Goal: Information Seeking & Learning: Learn about a topic

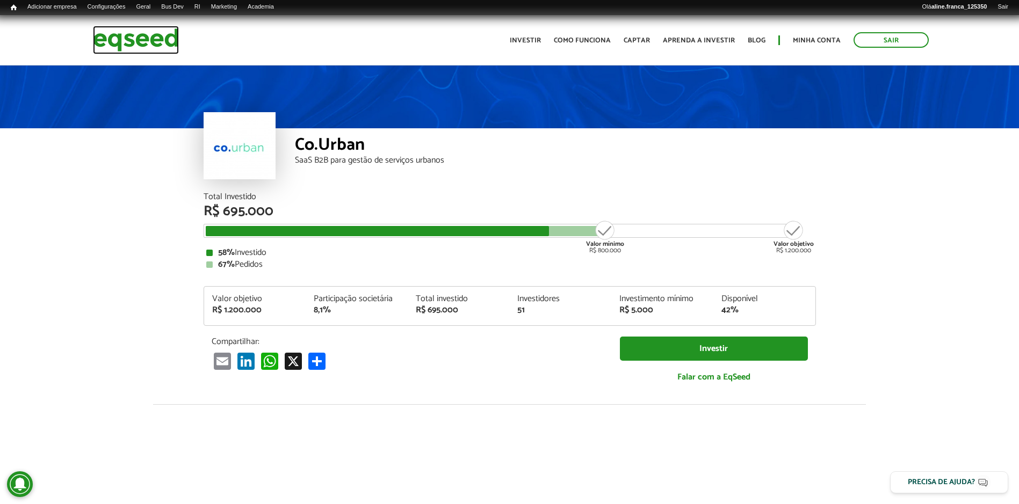
click at [140, 35] on img at bounding box center [136, 40] width 86 height 28
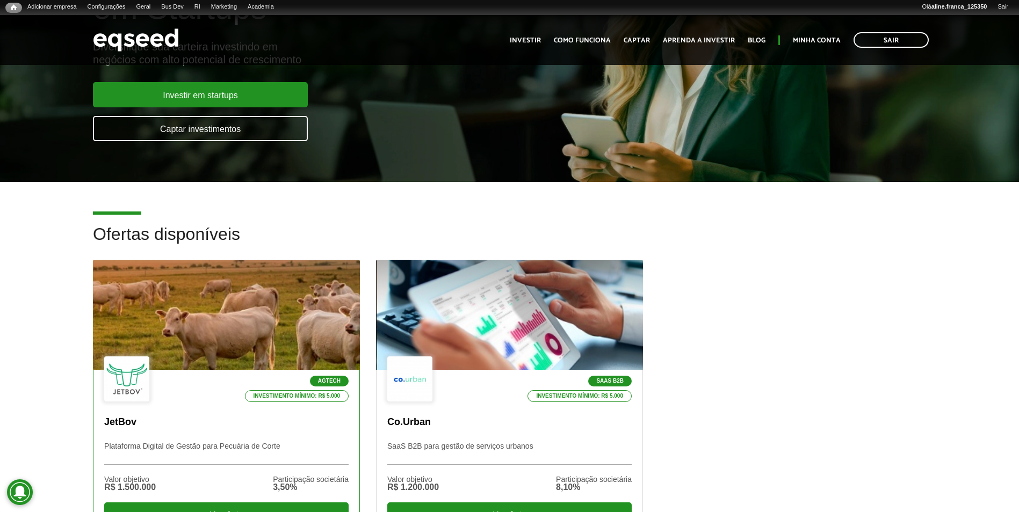
scroll to position [161, 0]
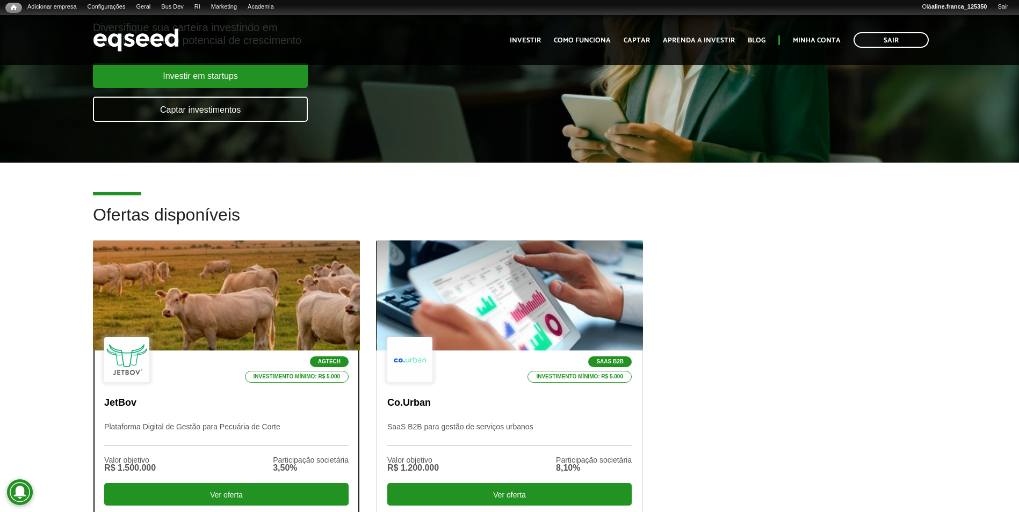
click at [265, 313] on div at bounding box center [226, 296] width 320 height 132
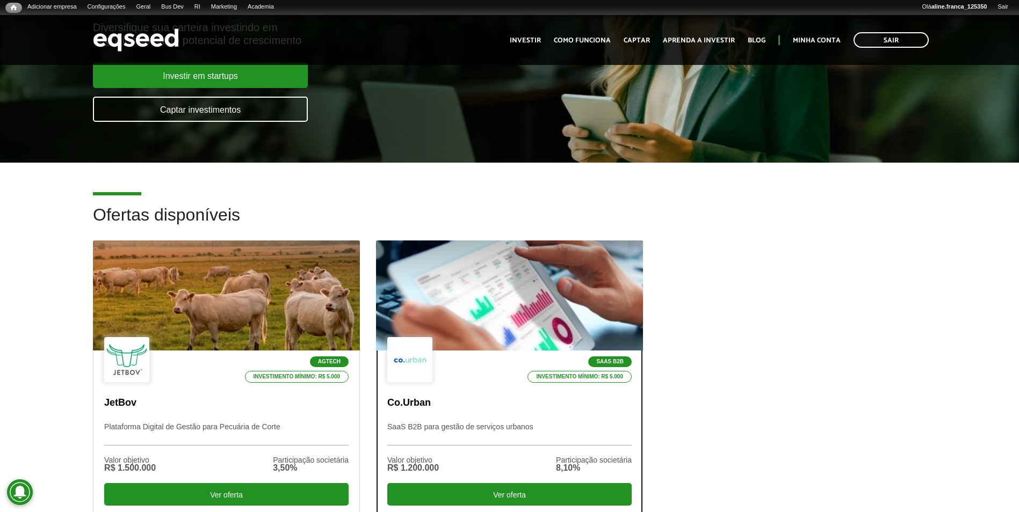
click at [500, 295] on div at bounding box center [509, 296] width 320 height 132
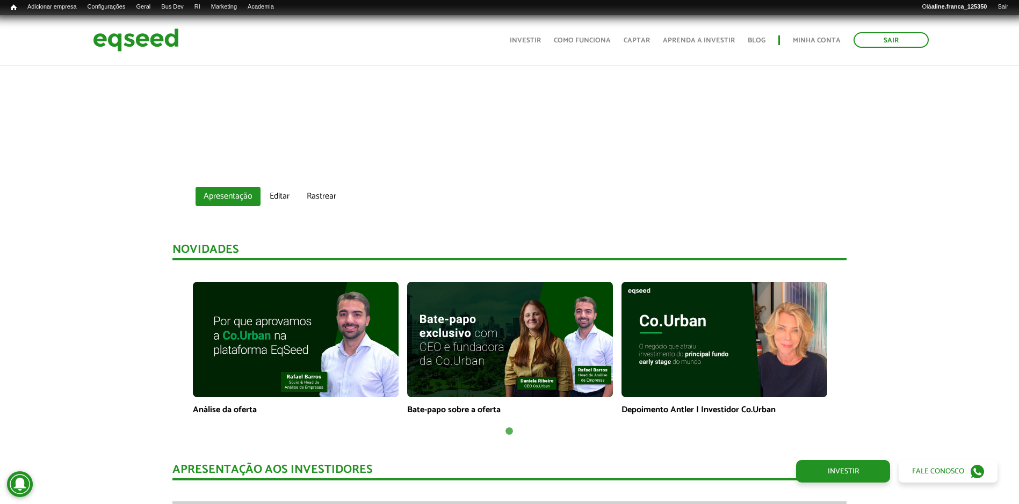
scroll to position [698, 0]
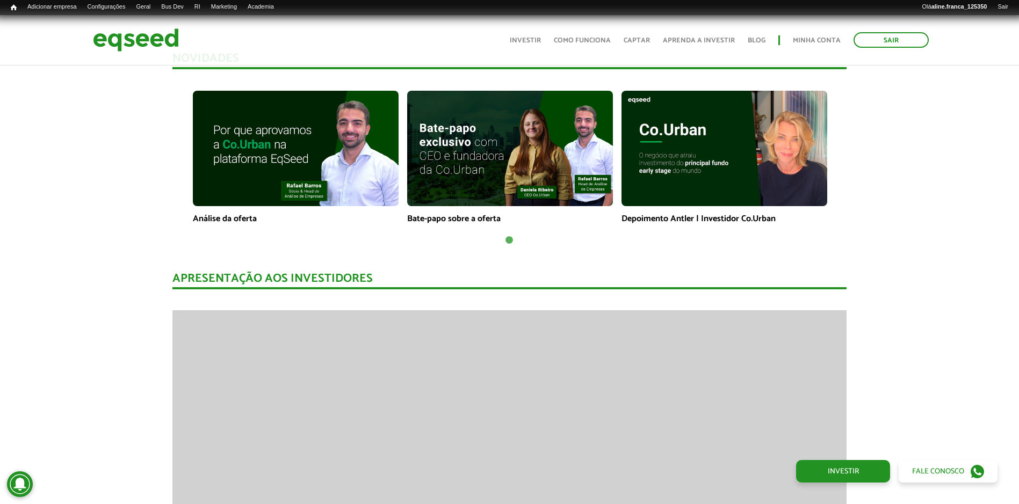
scroll to position [809, 0]
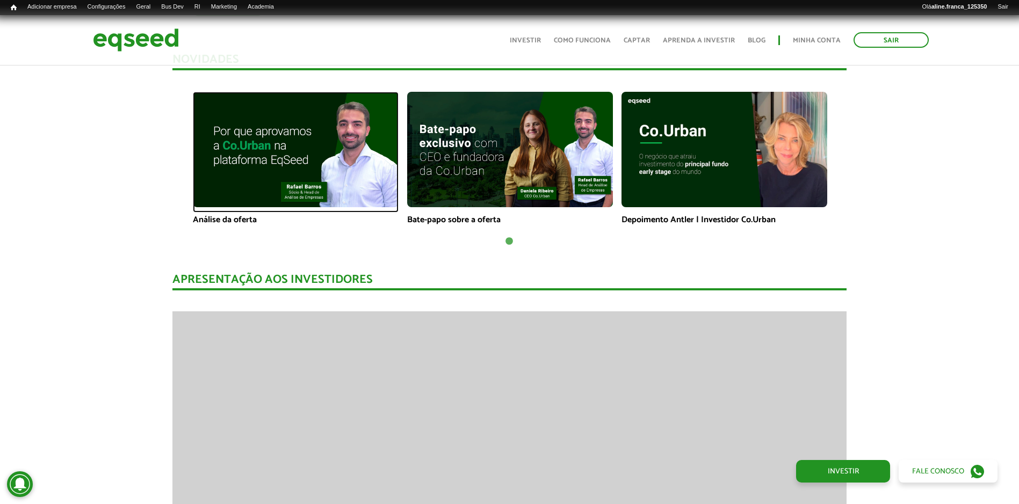
click at [306, 149] on img at bounding box center [296, 149] width 206 height 115
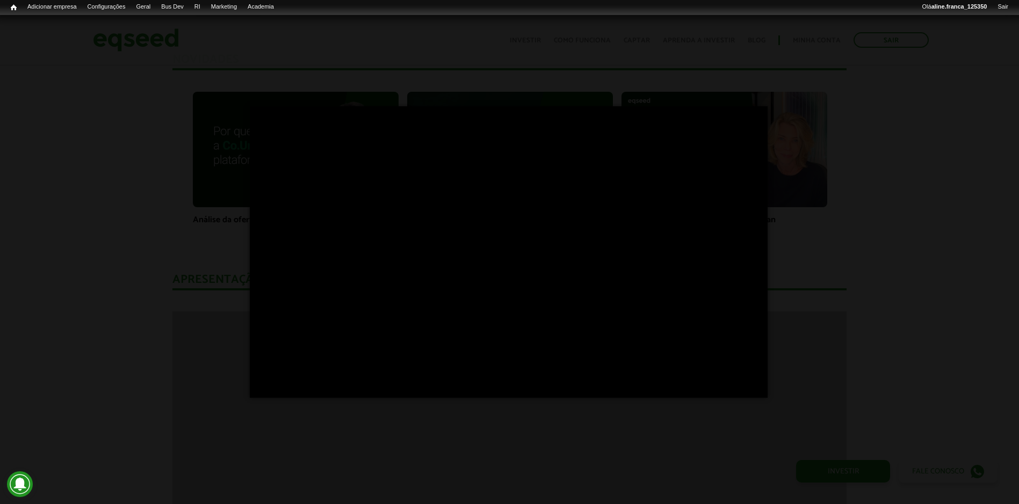
click at [909, 99] on div "×" at bounding box center [509, 252] width 1019 height 504
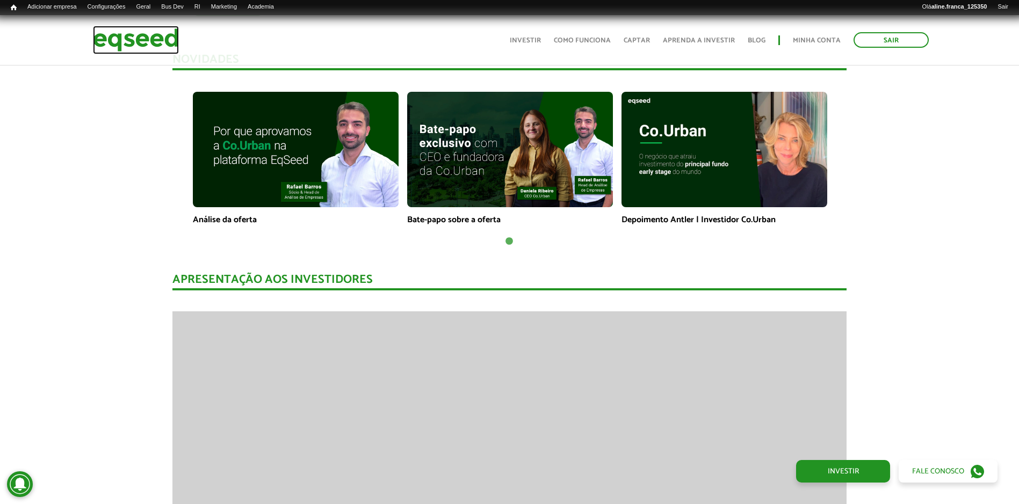
click at [105, 38] on img at bounding box center [136, 40] width 86 height 28
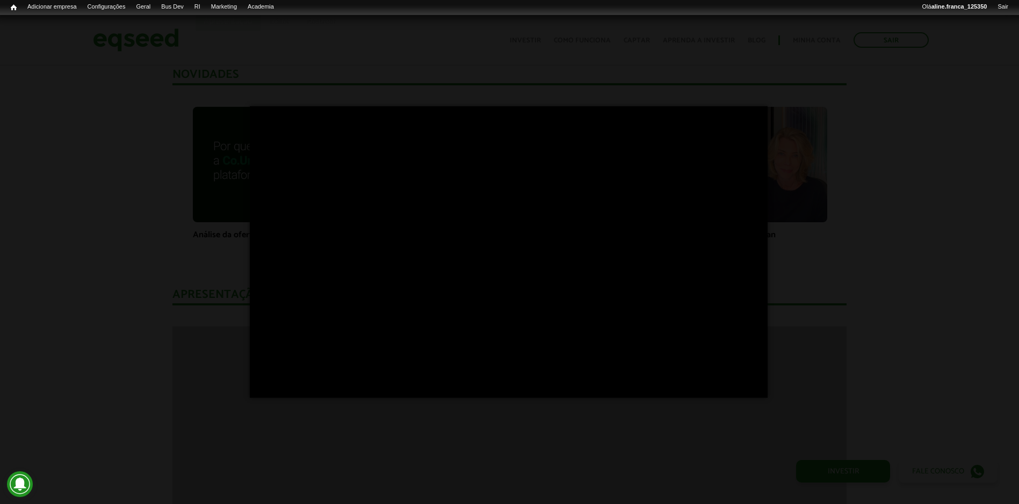
scroll to position [788, 0]
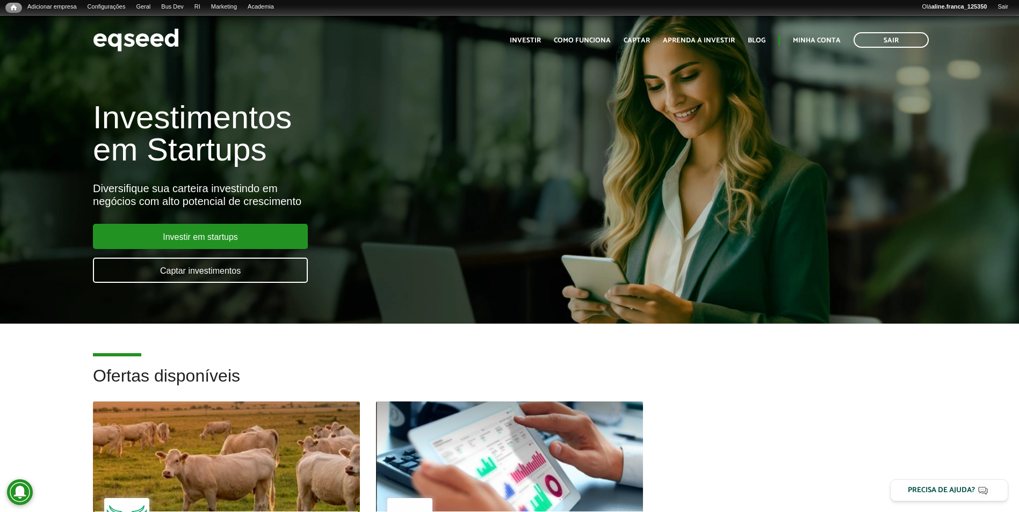
click at [183, 421] on div at bounding box center [226, 457] width 320 height 132
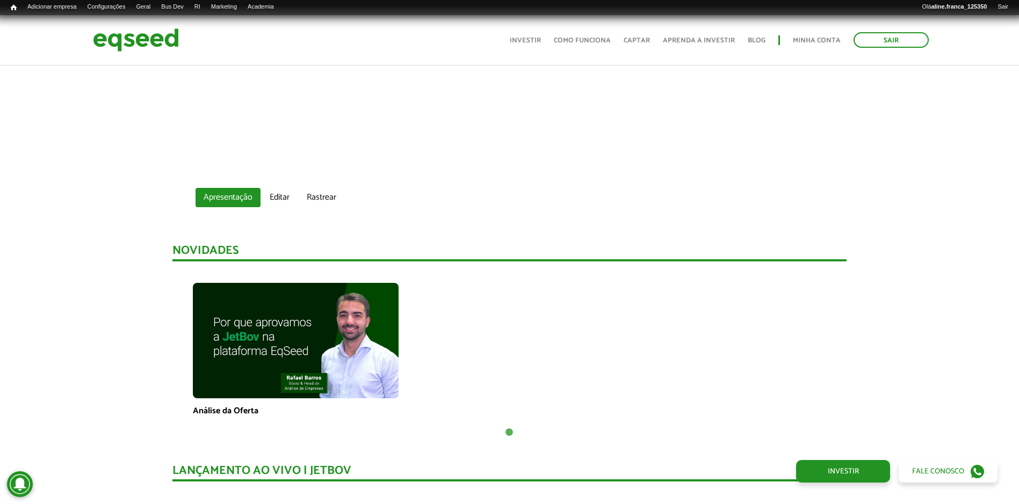
scroll to position [618, 0]
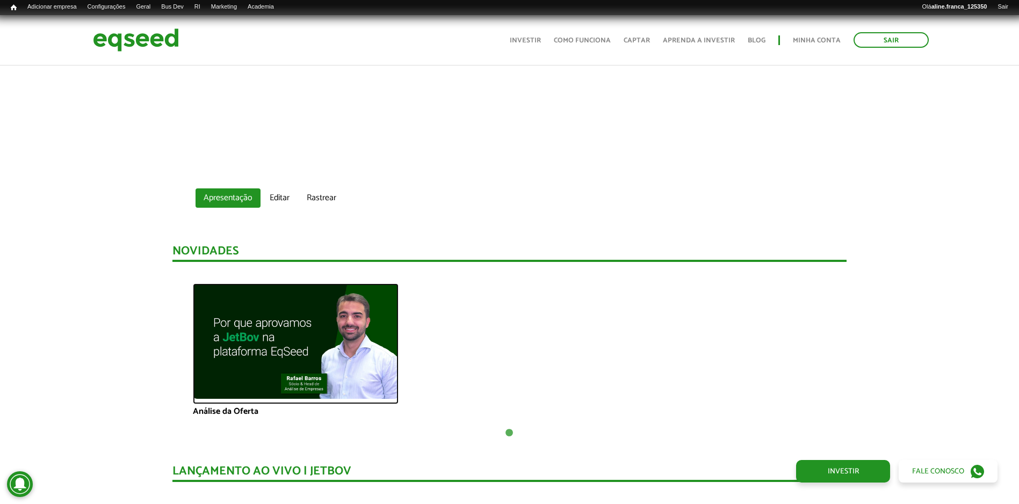
click at [257, 316] on img at bounding box center [296, 341] width 206 height 115
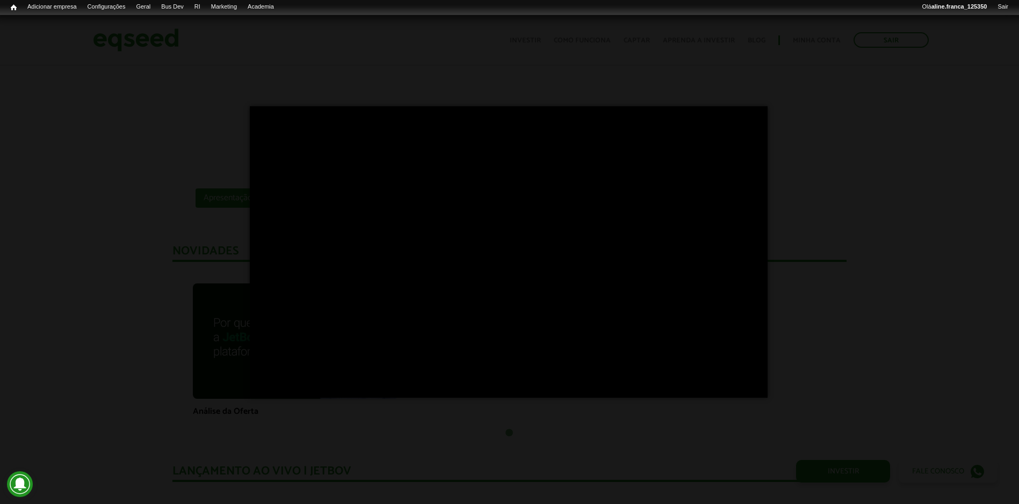
click at [856, 216] on div "×" at bounding box center [509, 252] width 1019 height 504
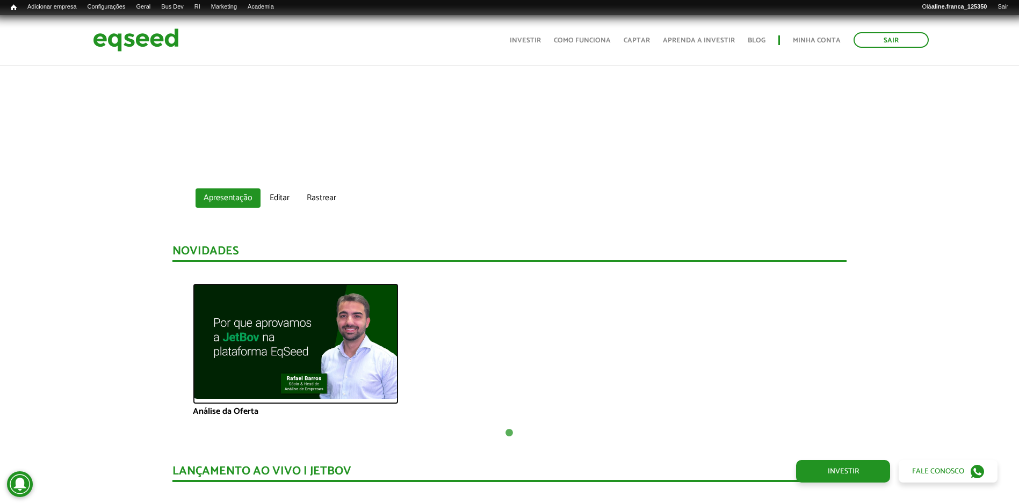
click at [284, 355] on img at bounding box center [296, 341] width 206 height 115
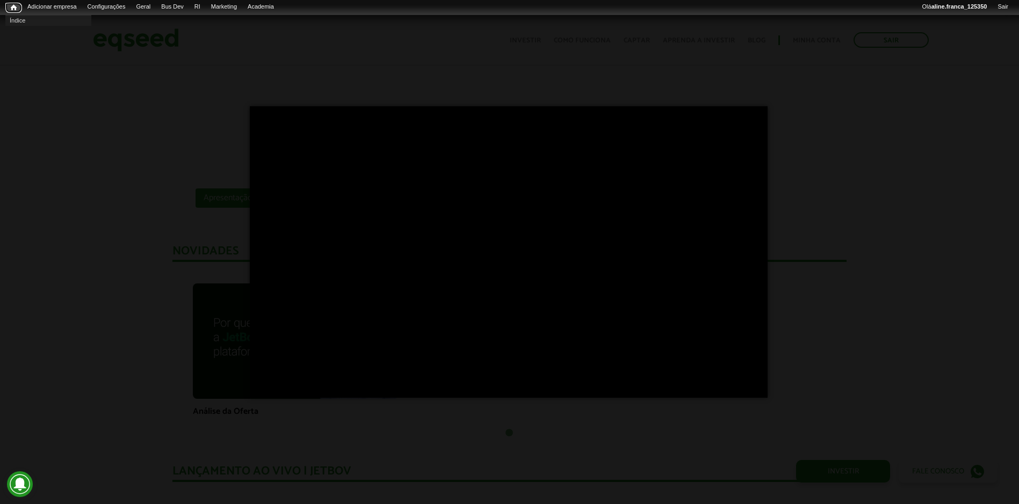
click at [12, 6] on span "Início" at bounding box center [14, 8] width 6 height 8
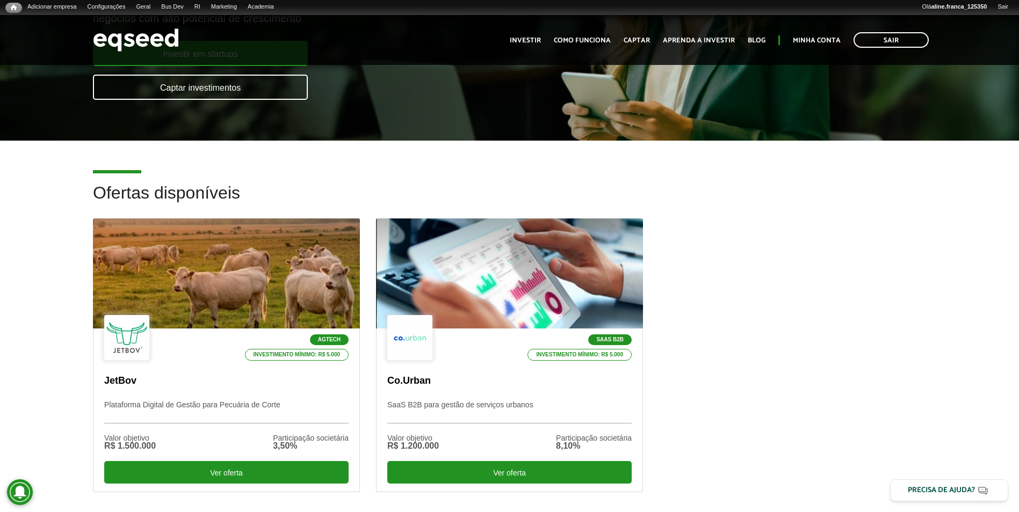
scroll to position [215, 0]
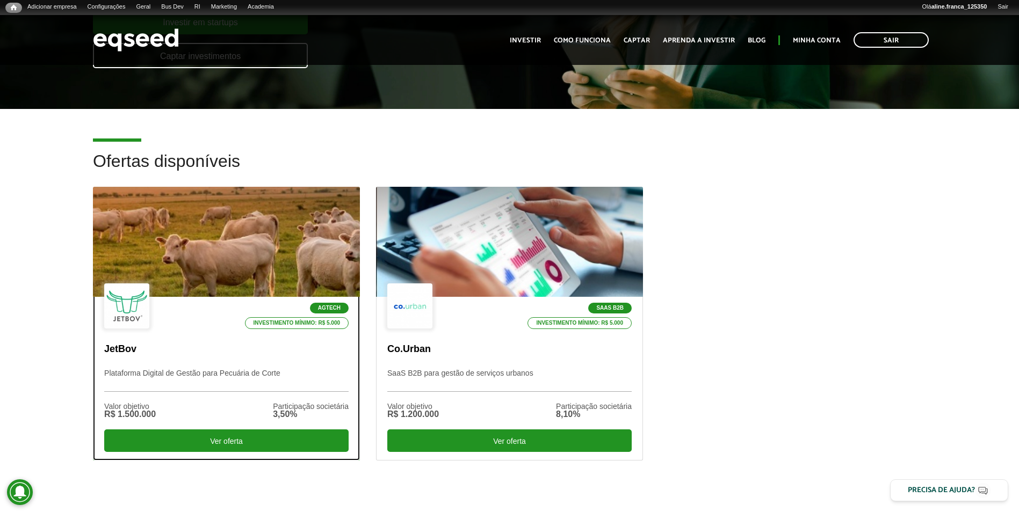
click at [316, 233] on div at bounding box center [226, 242] width 320 height 132
